Goal: Task Accomplishment & Management: Complete application form

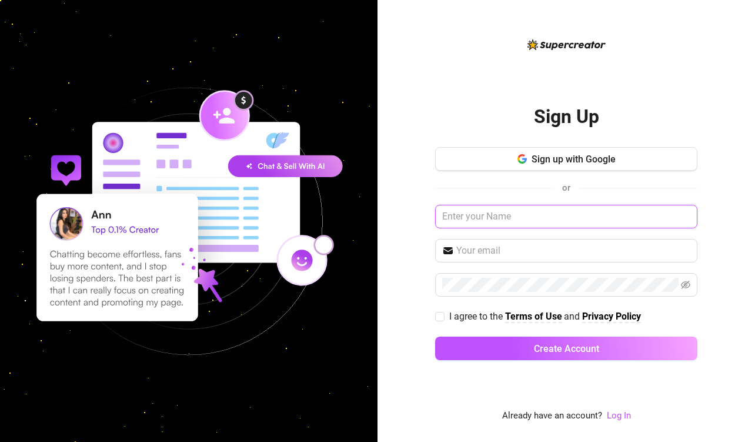
click at [470, 213] on input "text" at bounding box center [566, 217] width 262 height 24
paste input "Watashiwamisaki@yahoo.com"
type input "Watashiwamisaki@yahoo.com"
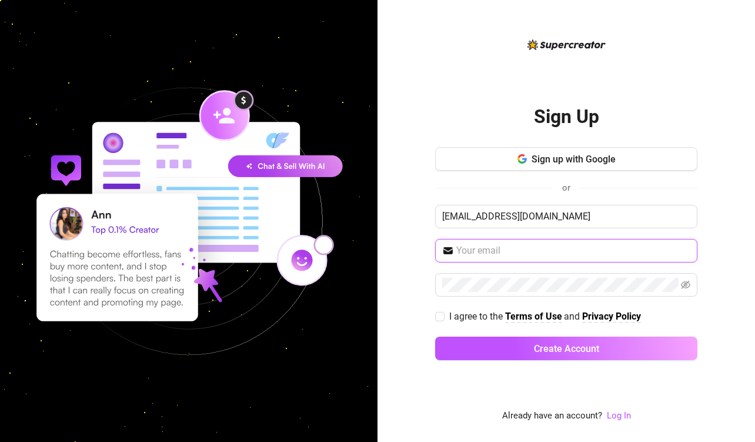
click at [493, 245] on input "text" at bounding box center [573, 250] width 234 height 14
paste input "Watashiwamisaki@yahoo.com"
type input "Watashiwamisaki@yahoo.com"
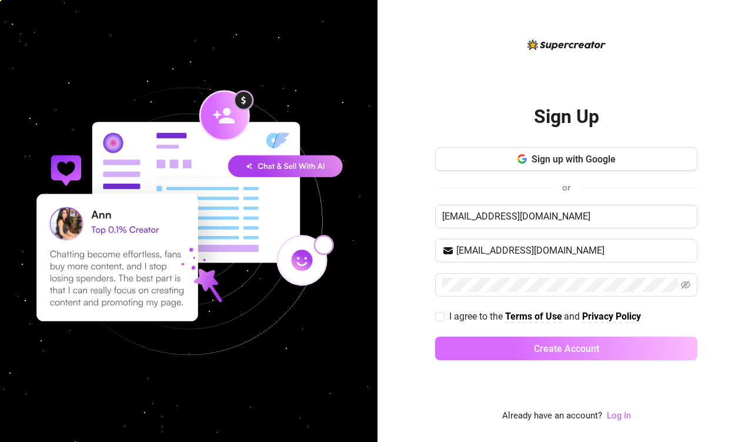
click at [552, 346] on span "Create Account" at bounding box center [566, 348] width 65 height 11
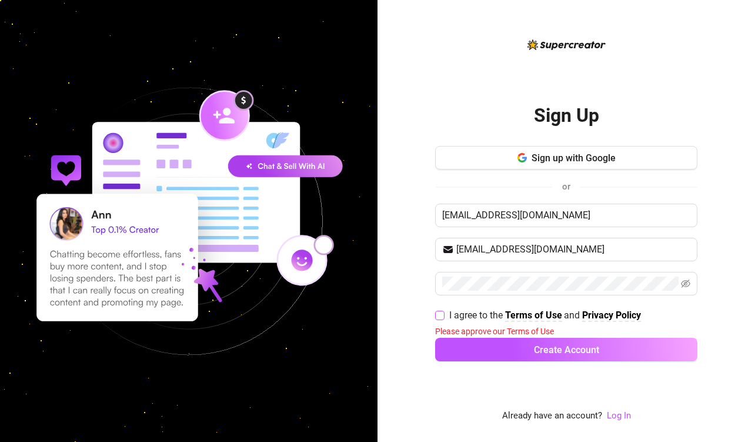
click at [439, 315] on input "I agree to the Terms of Use and Privacy Policy" at bounding box center [439, 314] width 8 height 8
checkbox input "true"
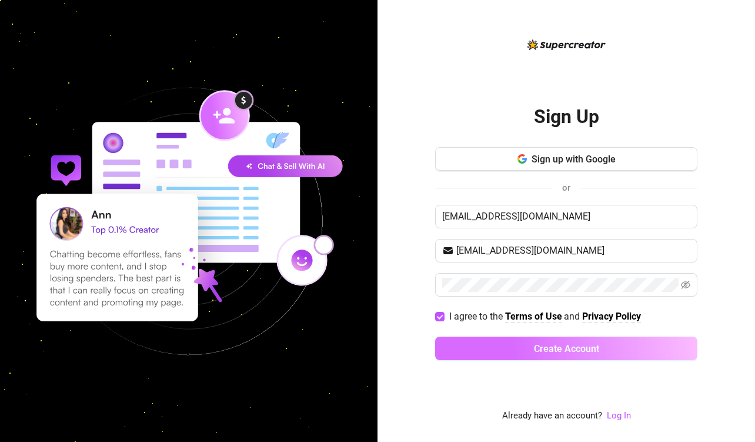
click at [547, 352] on span "Create Account" at bounding box center [566, 348] width 65 height 11
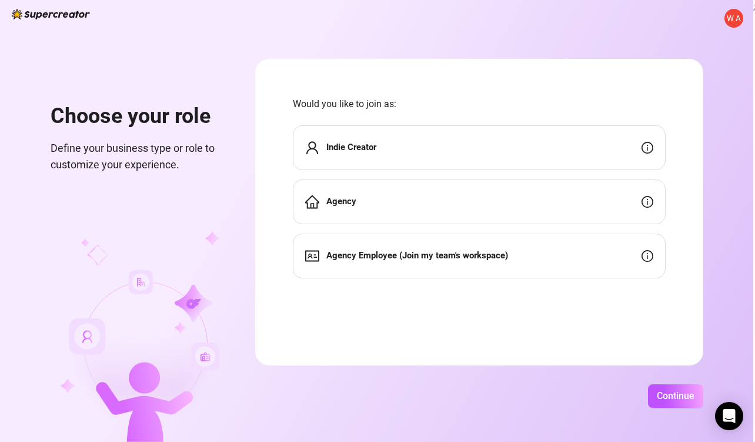
click at [687, 15] on div "W A Choose your role Define your business type or role to customize your experi…" at bounding box center [376, 221] width 753 height 442
click at [673, 400] on span "Continue" at bounding box center [676, 395] width 38 height 11
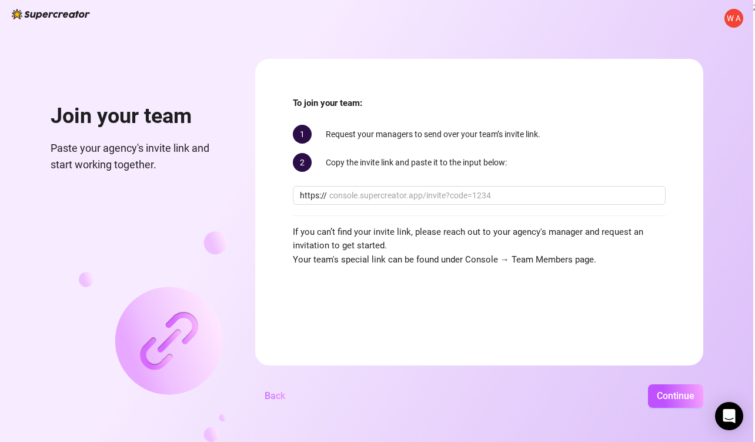
click at [272, 397] on span "Back" at bounding box center [275, 395] width 21 height 11
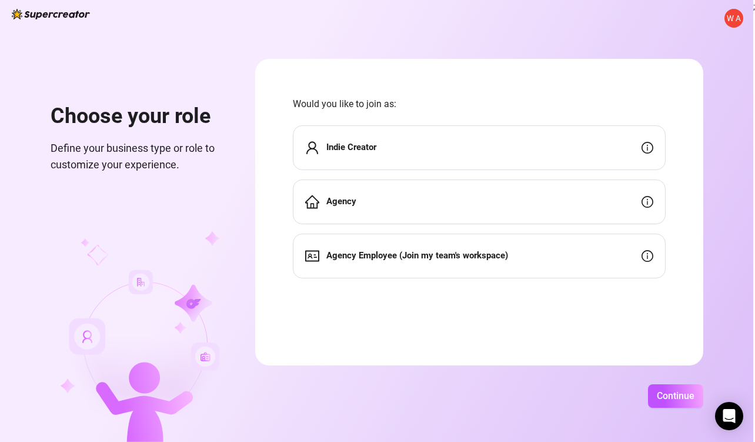
click at [729, 25] on span "W A" at bounding box center [733, 18] width 19 height 19
click at [577, 212] on div "Agency" at bounding box center [479, 201] width 373 height 45
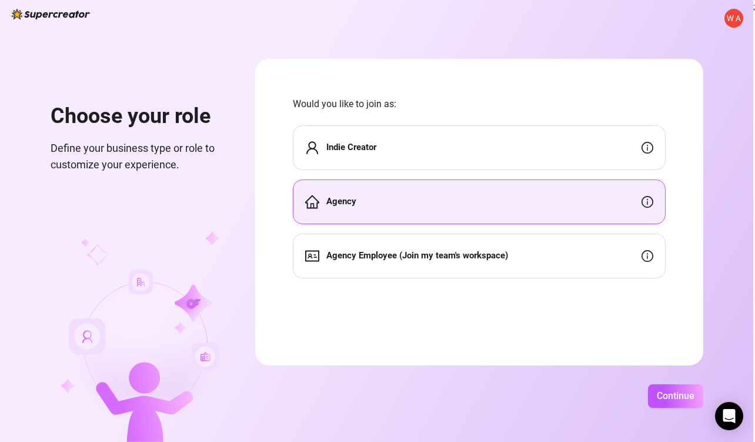
click at [606, 252] on div "Agency Employee (Join my team's workspace)" at bounding box center [479, 255] width 373 height 45
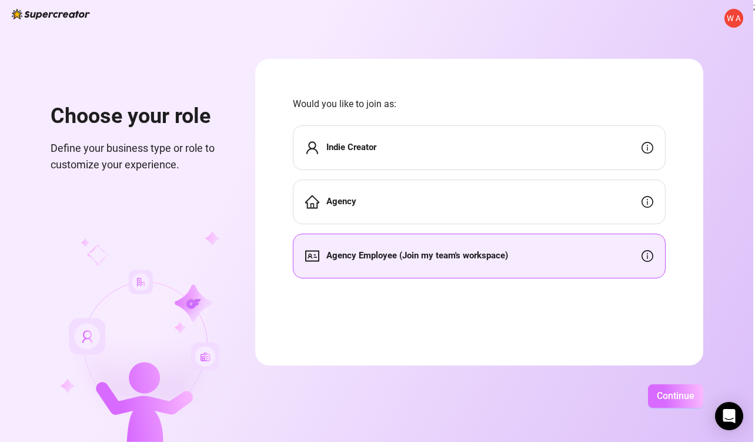
click at [679, 400] on span "Continue" at bounding box center [676, 395] width 38 height 11
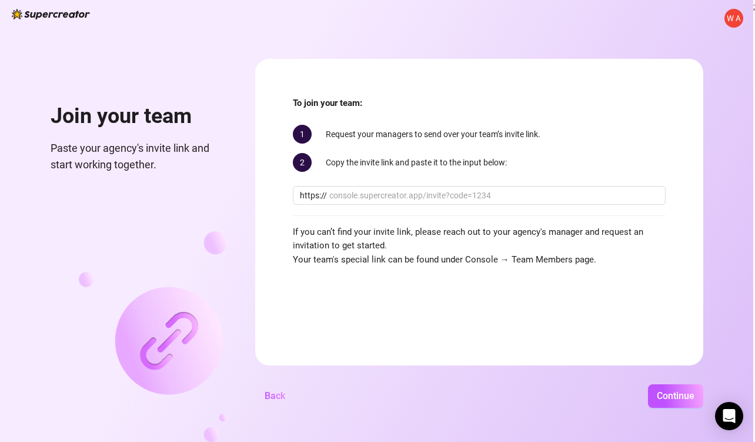
click at [282, 392] on span "Back" at bounding box center [275, 395] width 21 height 11
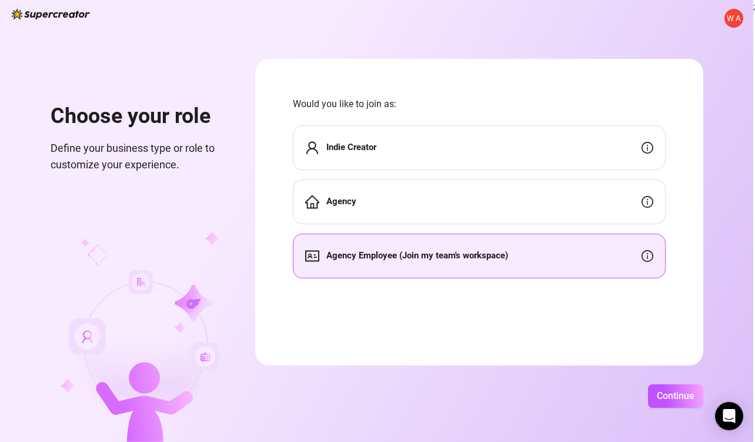
click at [390, 152] on div "Indie Creator" at bounding box center [479, 147] width 373 height 45
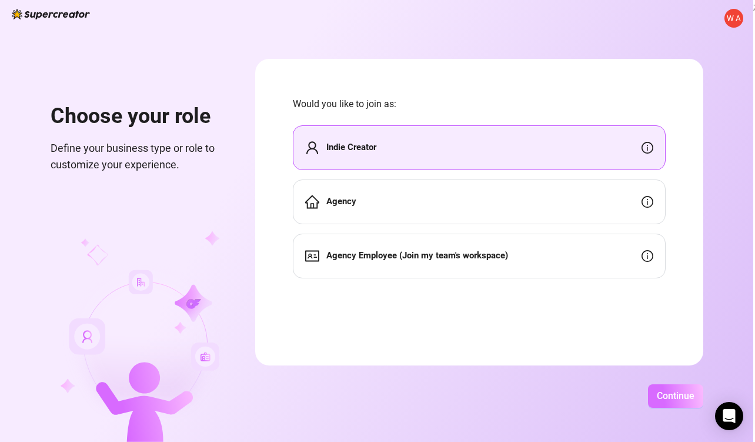
click at [668, 405] on button "Continue" at bounding box center [675, 396] width 55 height 24
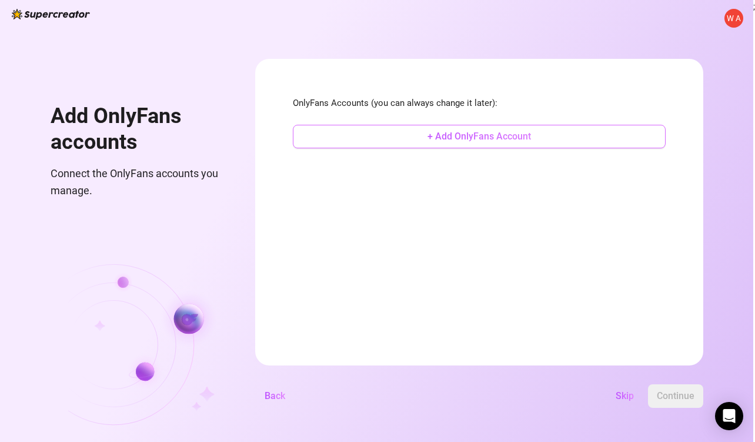
click at [502, 138] on span "+ Add OnlyFans Account" at bounding box center [478, 136] width 103 height 11
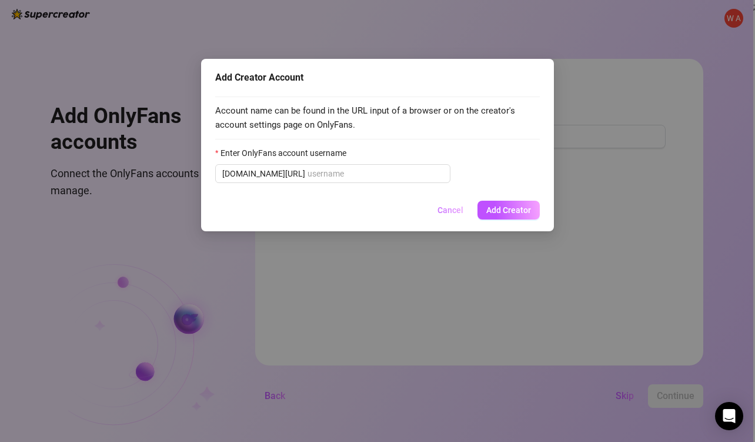
click at [452, 204] on button "Cancel" at bounding box center [450, 210] width 45 height 19
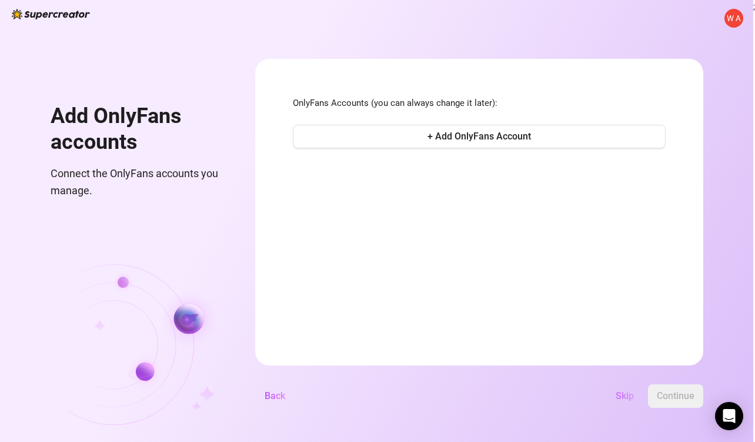
click at [624, 393] on span "Skip" at bounding box center [625, 395] width 18 height 11
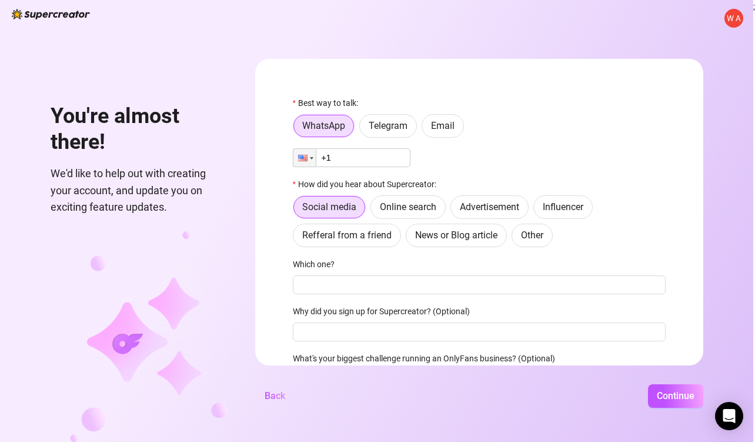
click at [263, 412] on div "W A You're almost there! We'd like to help out with creating your account, and …" at bounding box center [376, 221] width 753 height 442
click at [268, 400] on span "Back" at bounding box center [275, 395] width 21 height 11
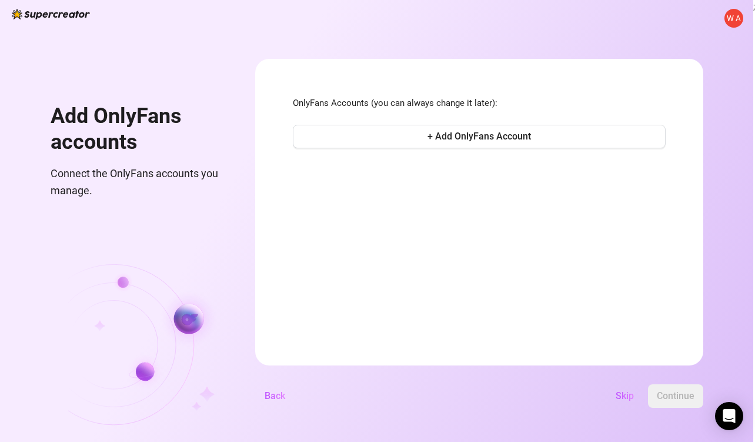
click at [741, 18] on span "W A" at bounding box center [733, 18] width 19 height 19
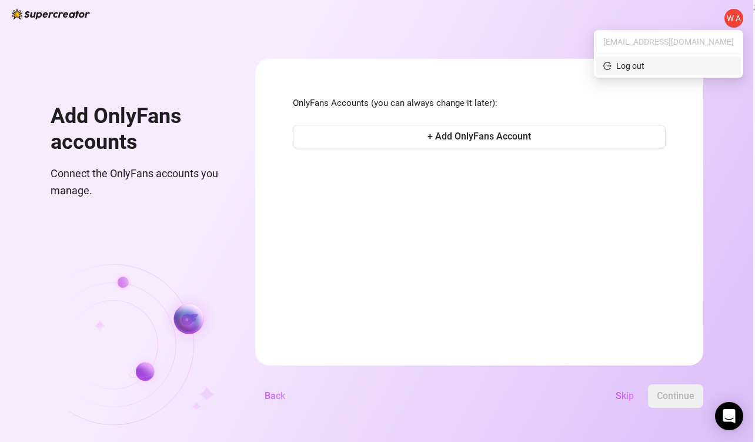
click at [644, 69] on div "Log out" at bounding box center [630, 65] width 28 height 13
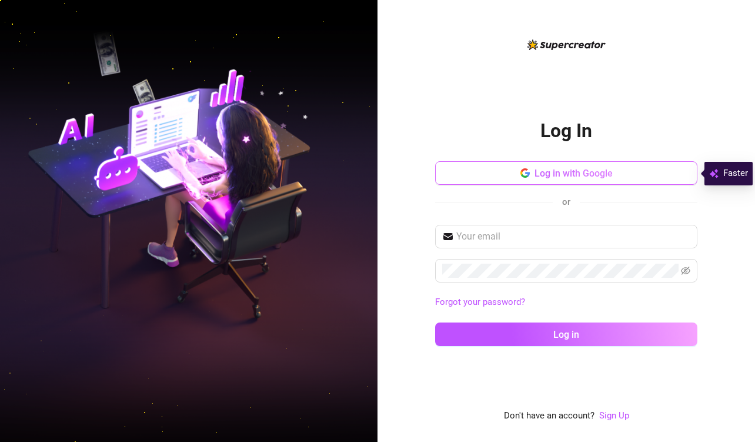
click at [557, 171] on span "Log in with Google" at bounding box center [574, 173] width 78 height 11
click at [514, 178] on button "Log in with Google" at bounding box center [566, 173] width 262 height 24
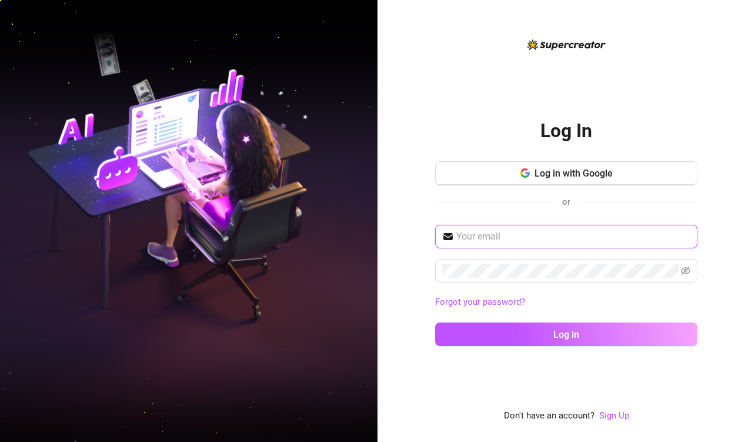
click at [606, 235] on input "text" at bounding box center [573, 236] width 234 height 14
paste input "[EMAIL_ADDRESS][DOMAIN_NAME]"
type input "[EMAIL_ADDRESS][DOMAIN_NAME]"
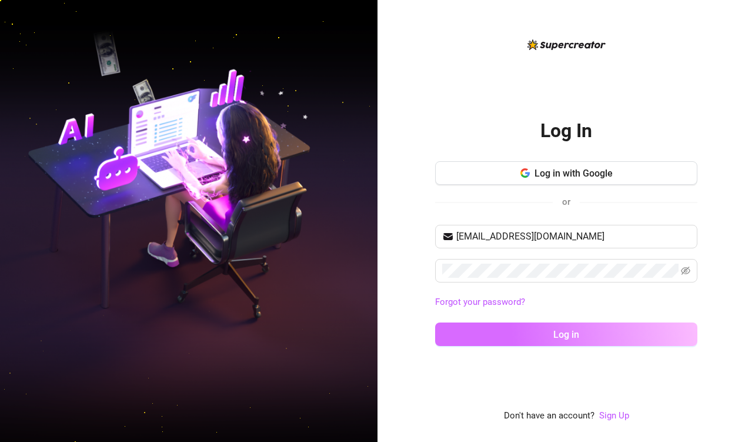
click at [551, 333] on button "Log in" at bounding box center [566, 334] width 262 height 24
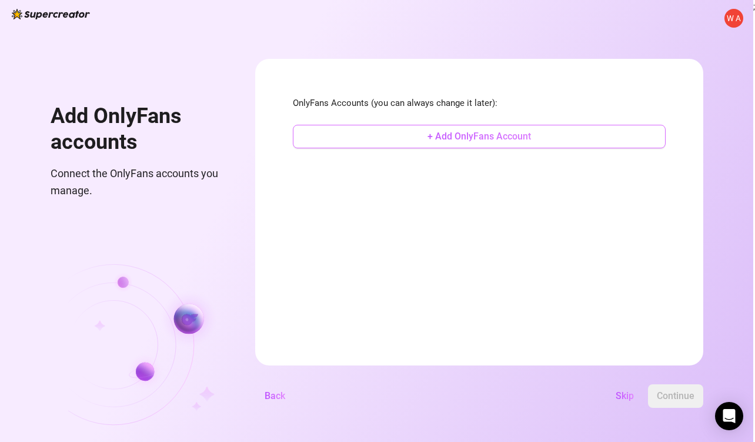
click at [489, 133] on span "+ Add OnlyFans Account" at bounding box center [478, 136] width 103 height 11
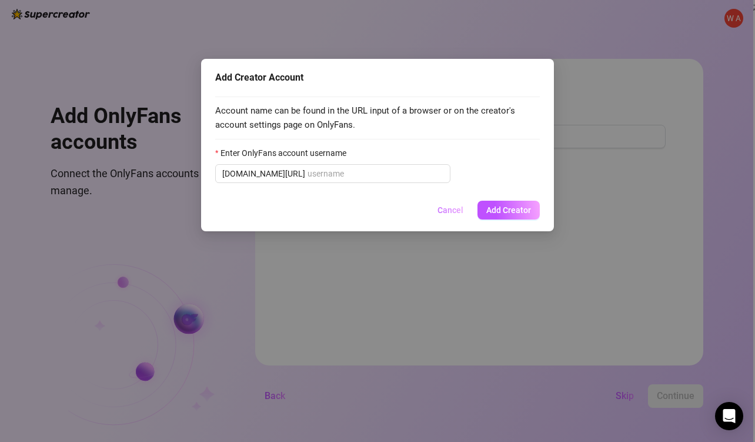
click at [448, 208] on span "Cancel" at bounding box center [450, 209] width 26 height 9
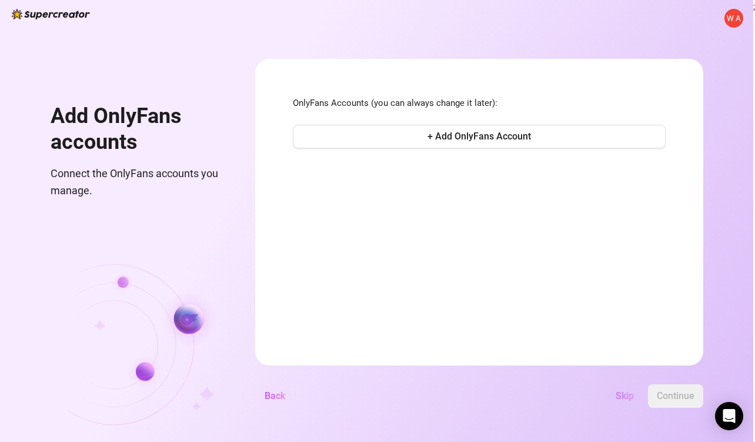
click at [620, 402] on button "Skip" at bounding box center [624, 396] width 37 height 24
click at [738, 15] on span "W A" at bounding box center [734, 18] width 14 height 12
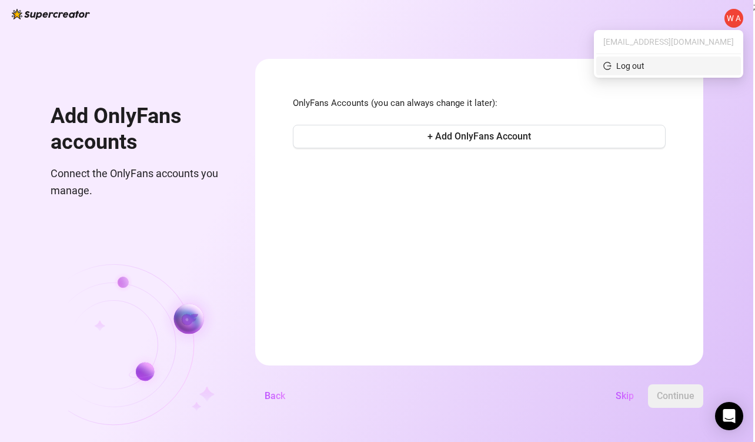
click at [683, 61] on span "Log out" at bounding box center [668, 65] width 131 height 13
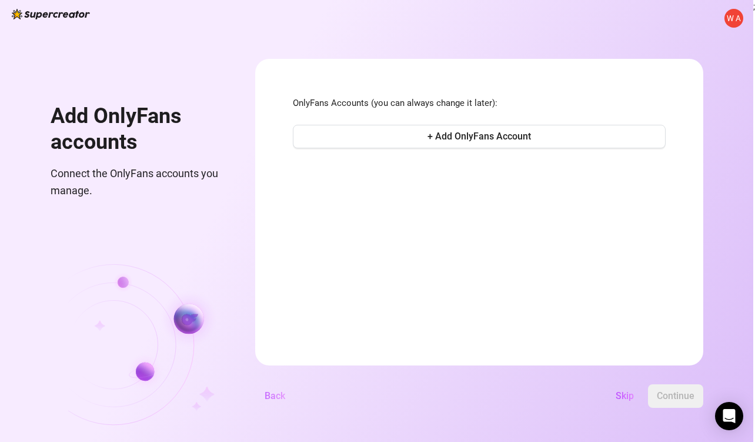
click at [262, 397] on button "Back" at bounding box center [274, 396] width 39 height 24
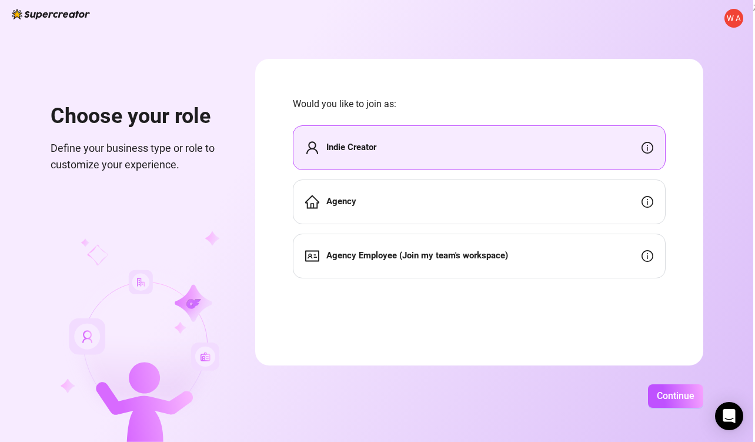
click at [458, 214] on div "Agency" at bounding box center [479, 201] width 373 height 45
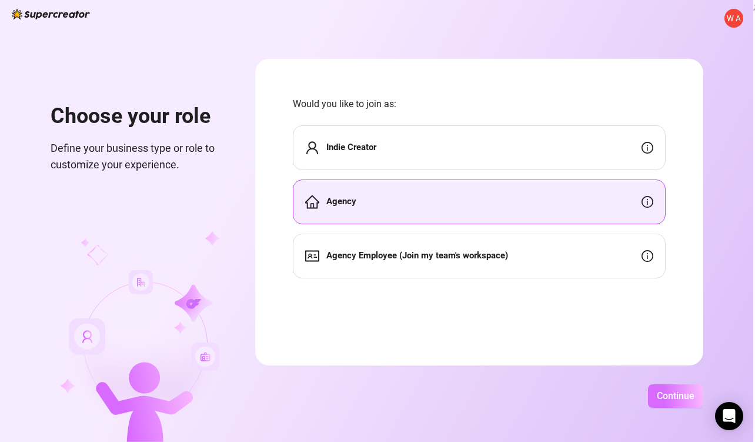
click at [689, 397] on span "Continue" at bounding box center [676, 395] width 38 height 11
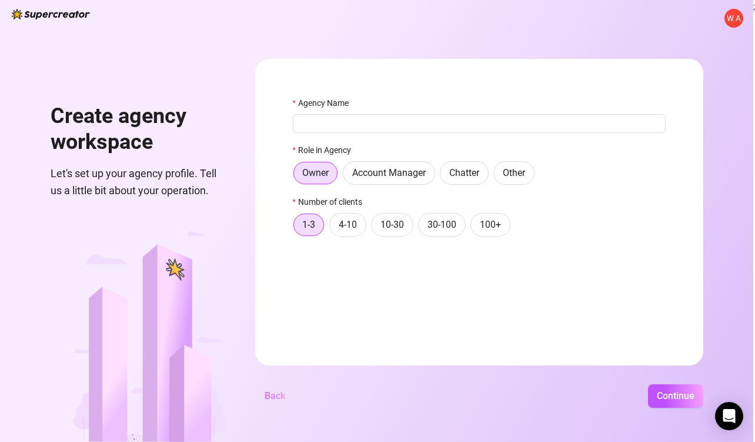
click at [269, 401] on button "Back" at bounding box center [274, 396] width 39 height 24
